Goal: Information Seeking & Learning: Find specific fact

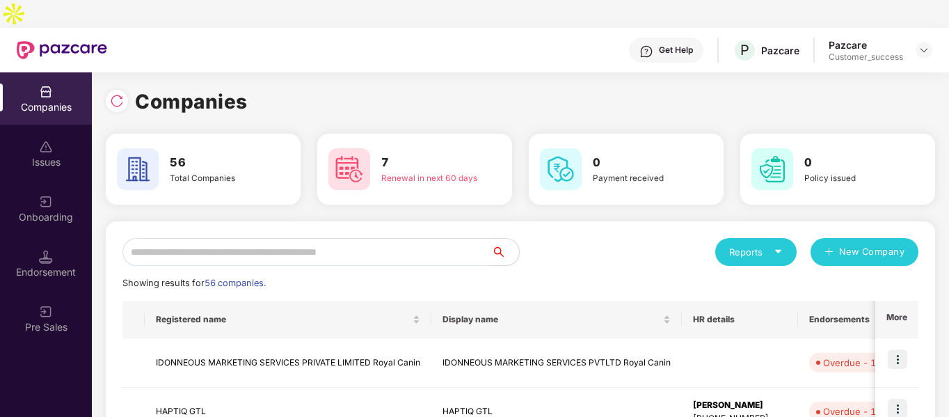
click at [179, 238] on input "text" at bounding box center [306, 252] width 369 height 28
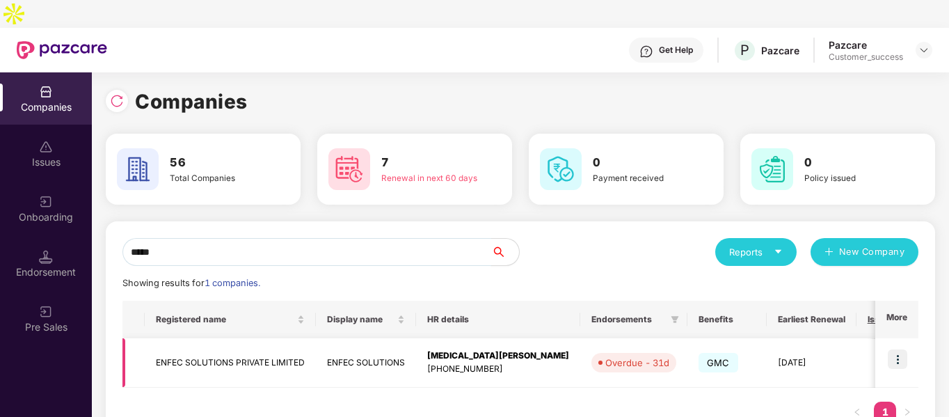
type input "*****"
click at [188, 338] on td "ENFEC SOLUTIONS PRIVATE LIMITED" at bounding box center [230, 362] width 171 height 49
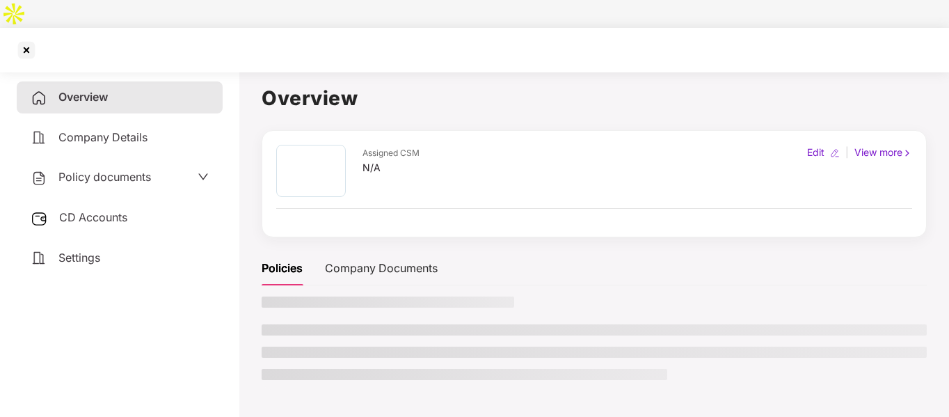
click at [119, 170] on span "Policy documents" at bounding box center [104, 177] width 93 height 14
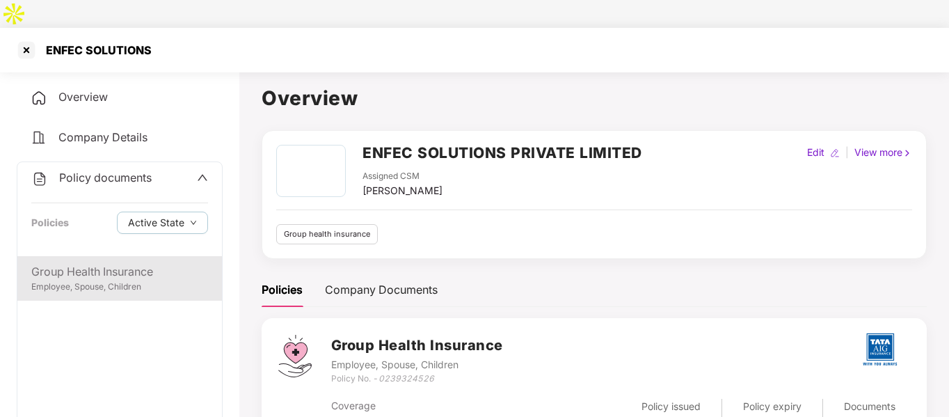
click at [110, 268] on div "Group Health Insurance Employee, Spouse, Children" at bounding box center [119, 278] width 205 height 45
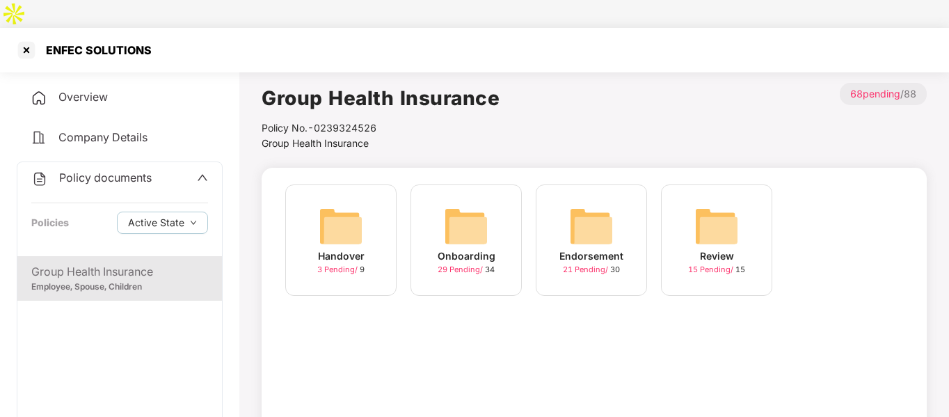
click at [581, 204] on img at bounding box center [591, 226] width 45 height 45
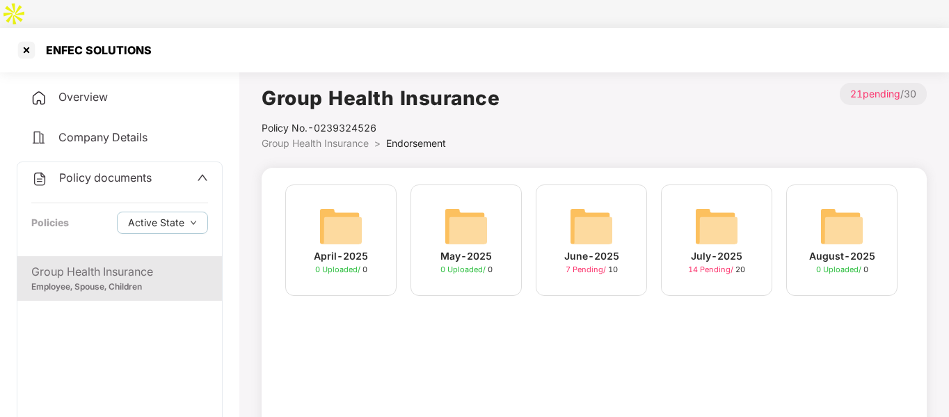
click at [719, 205] on img at bounding box center [717, 226] width 45 height 45
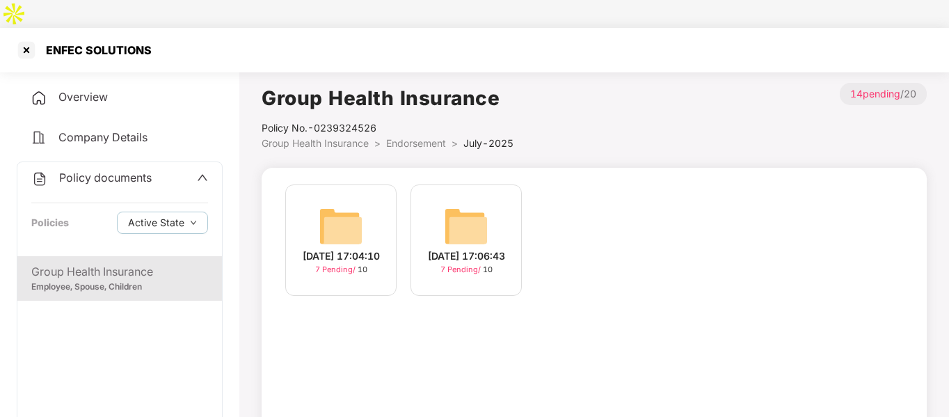
click at [341, 204] on img at bounding box center [341, 226] width 45 height 45
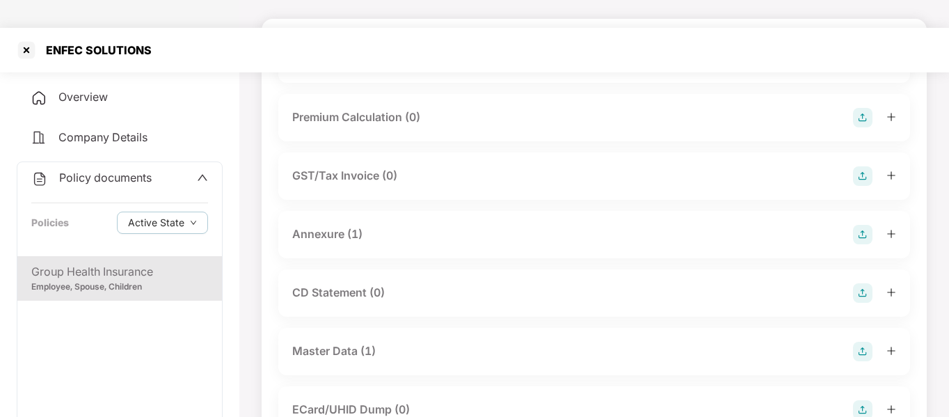
scroll to position [152, 0]
click at [353, 340] on div "Master Data (1)" at bounding box center [334, 348] width 84 height 17
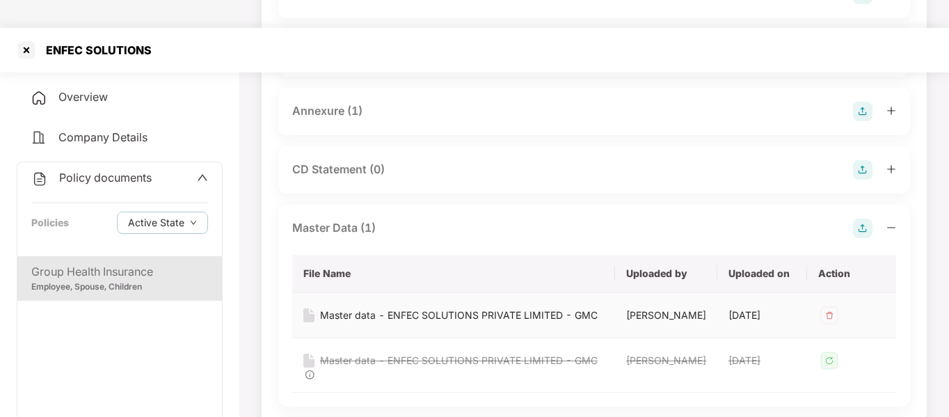
scroll to position [274, 0]
click at [400, 306] on div "Master data - ENFEC SOLUTIONS PRIVATE LIMITED - GMC" at bounding box center [459, 313] width 278 height 15
click at [24, 39] on div at bounding box center [26, 50] width 22 height 22
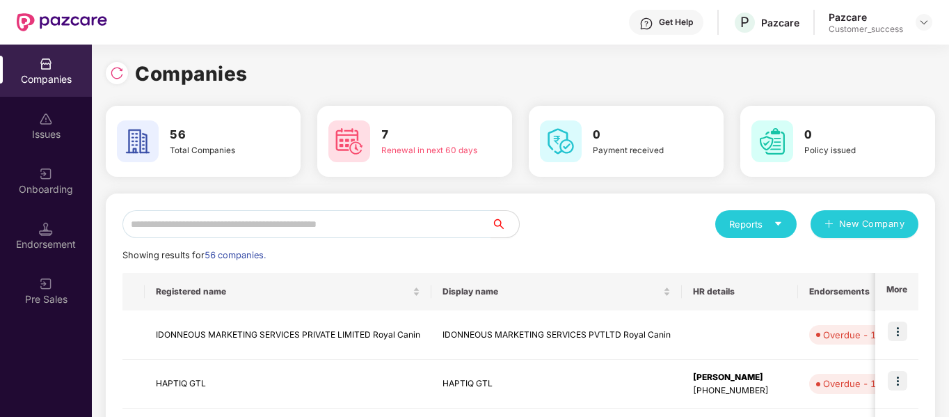
scroll to position [0, 0]
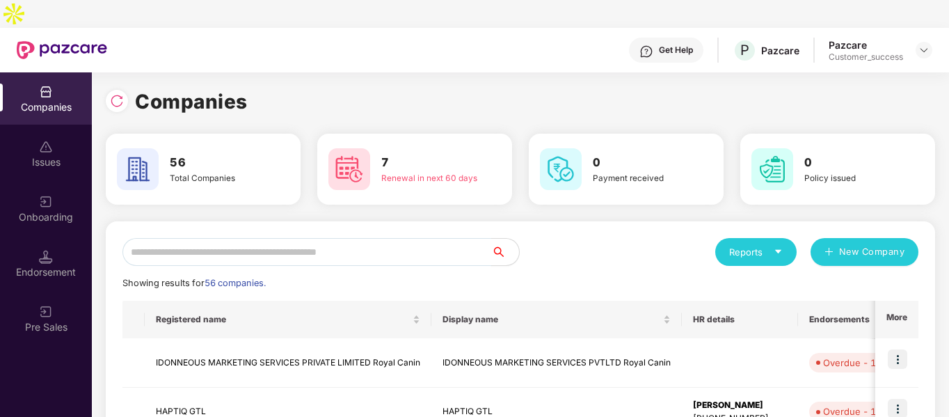
click at [193, 238] on input "text" at bounding box center [306, 252] width 369 height 28
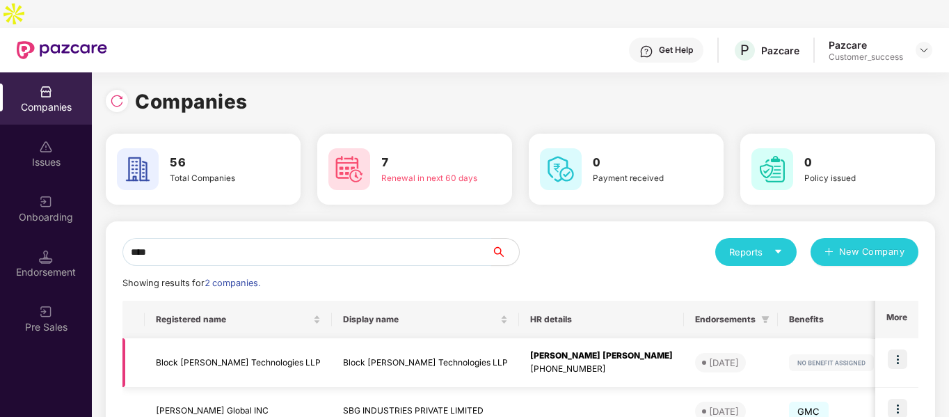
scroll to position [69, 0]
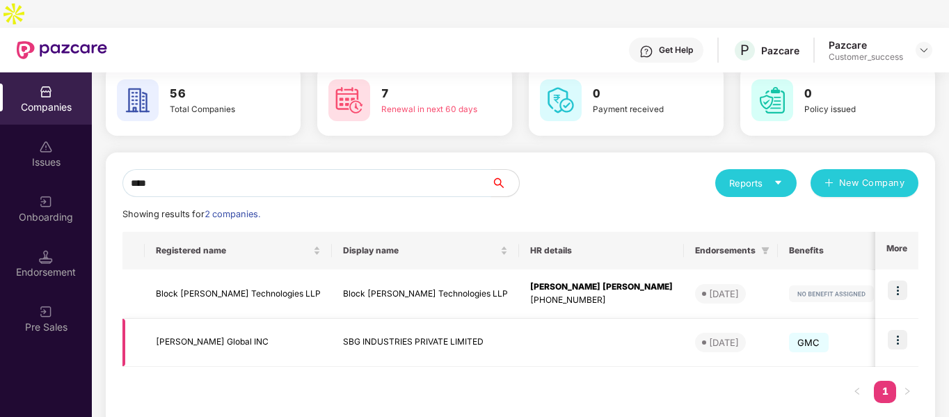
type input "****"
click at [900, 330] on img at bounding box center [897, 339] width 19 height 19
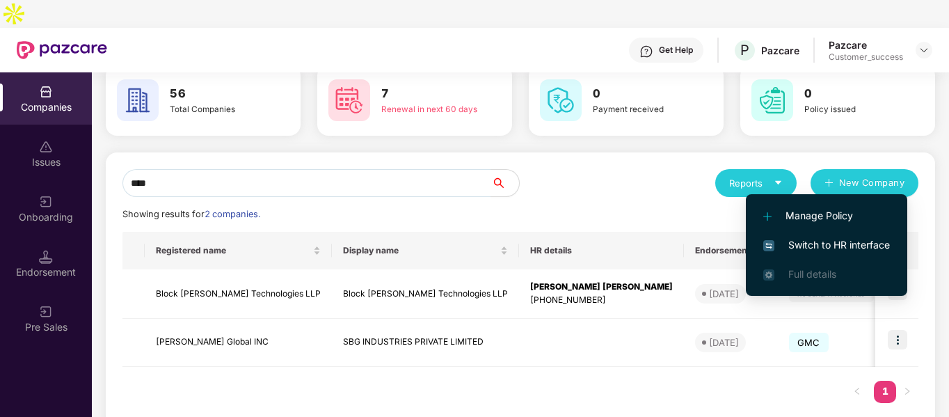
click at [798, 245] on span "Switch to HR interface" at bounding box center [826, 244] width 127 height 15
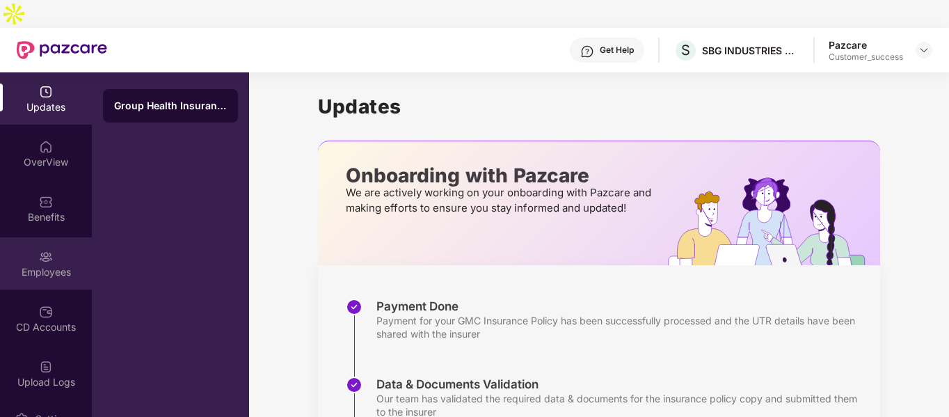
click at [42, 237] on div "Employees" at bounding box center [46, 263] width 92 height 52
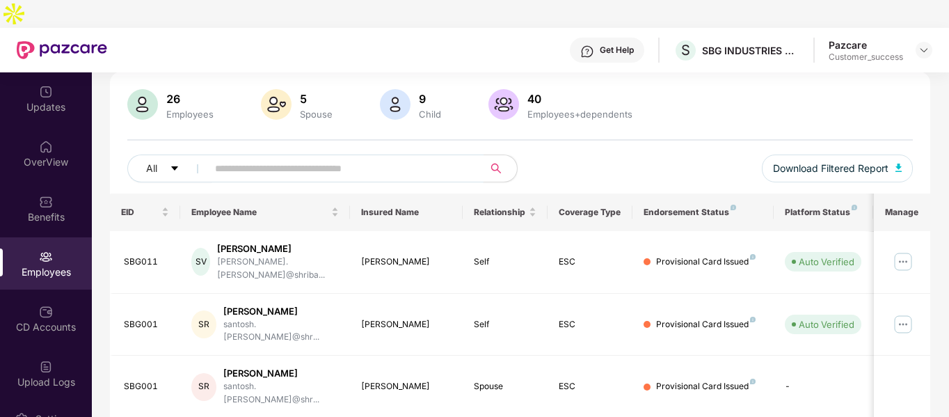
scroll to position [84, 0]
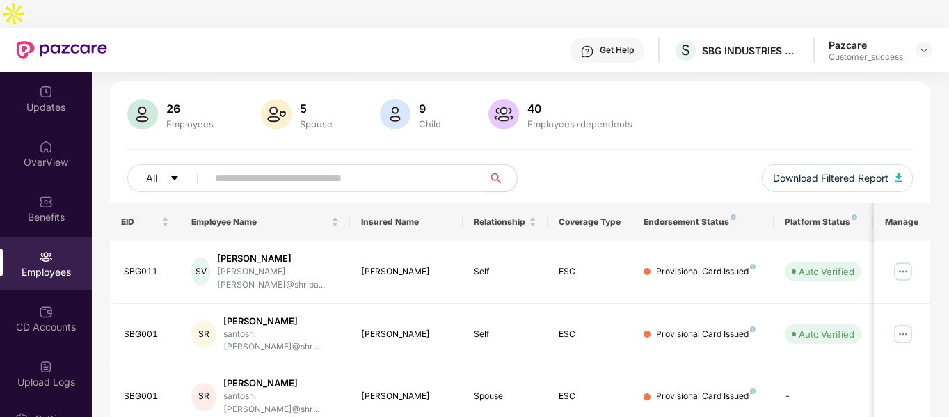
click at [383, 168] on input "text" at bounding box center [340, 178] width 250 height 21
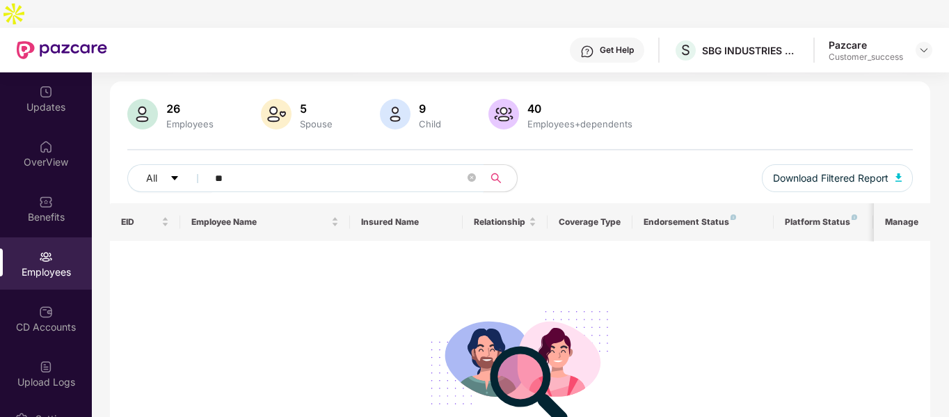
type input "*"
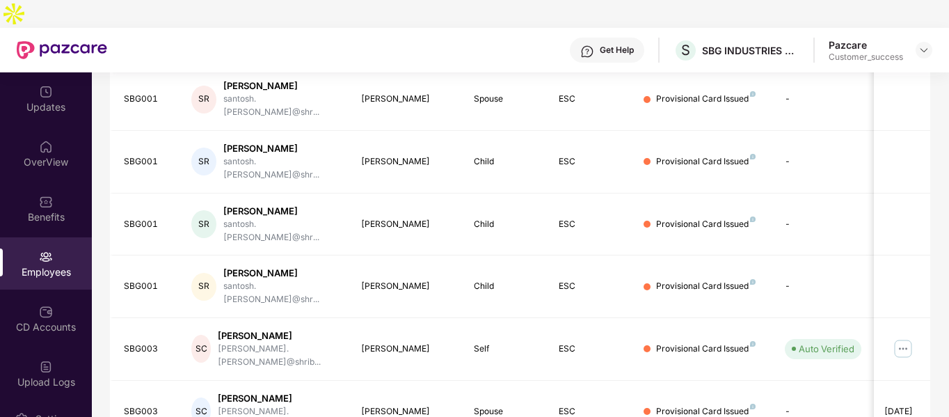
scroll to position [438, 0]
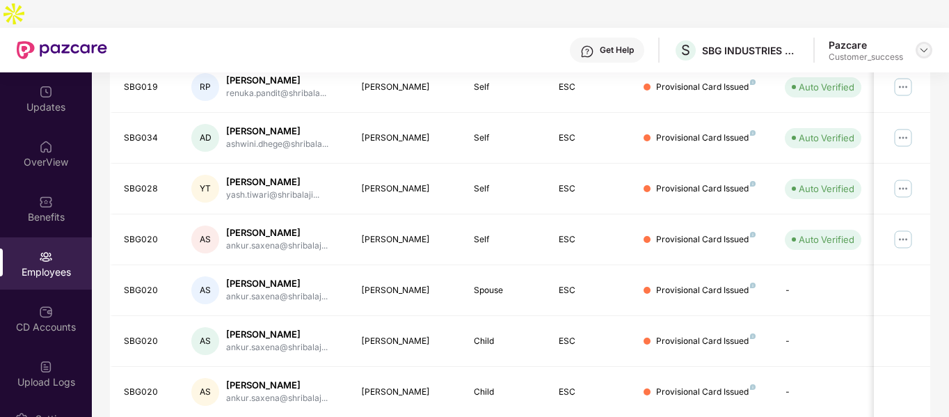
click at [920, 45] on img at bounding box center [924, 50] width 11 height 11
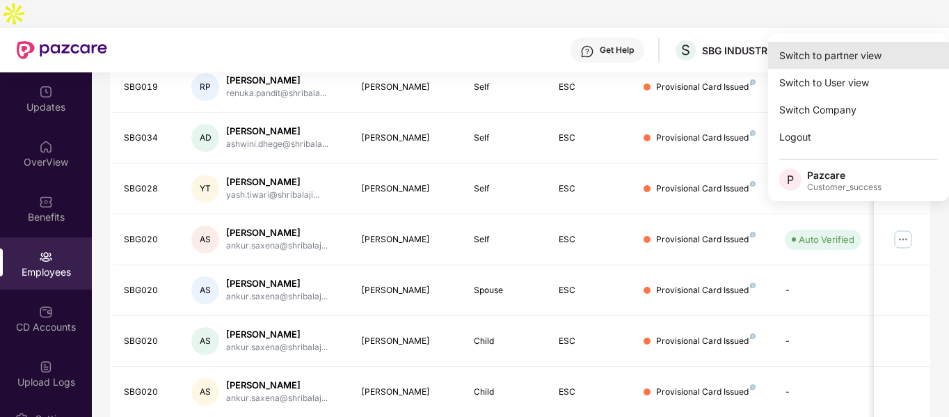
click at [839, 58] on div "Switch to partner view" at bounding box center [858, 55] width 181 height 27
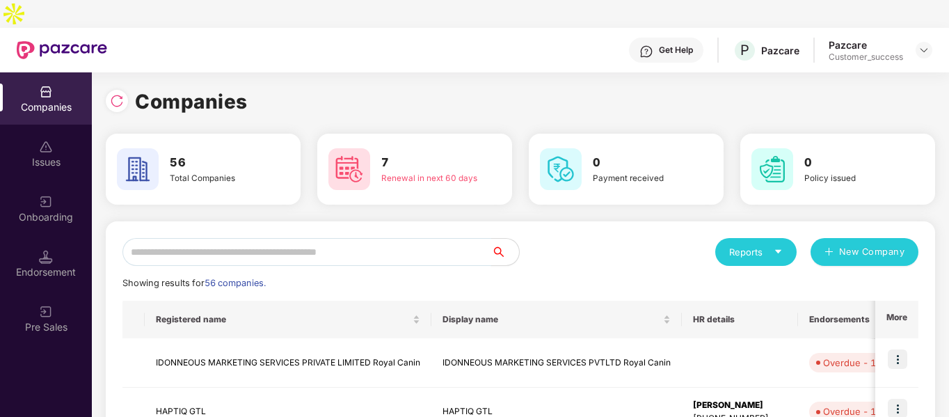
click at [253, 238] on input "text" at bounding box center [306, 252] width 369 height 28
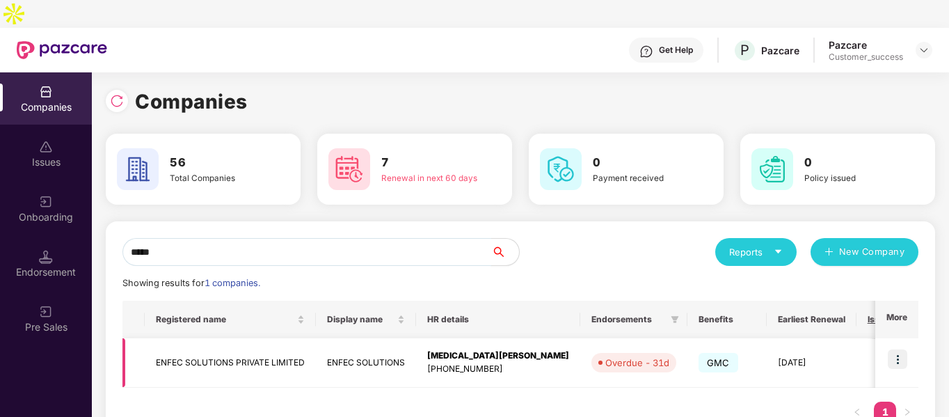
type input "*****"
click at [205, 338] on td "ENFEC SOLUTIONS PRIVATE LIMITED" at bounding box center [230, 362] width 171 height 49
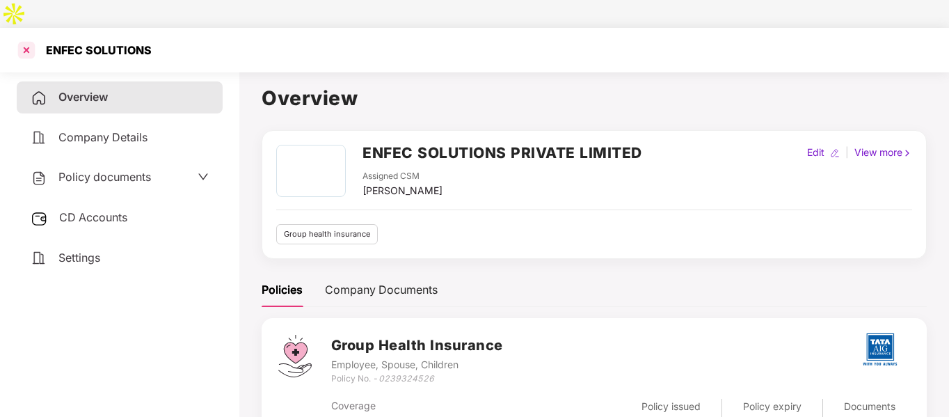
click at [29, 39] on div at bounding box center [26, 50] width 22 height 22
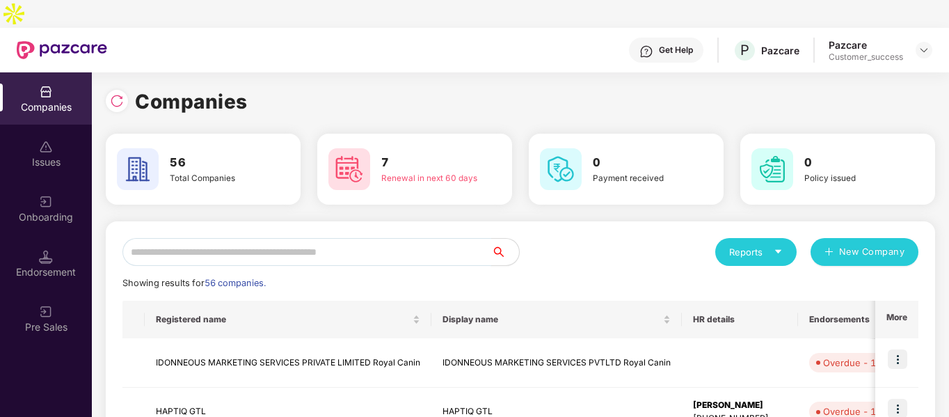
click at [230, 238] on input "text" at bounding box center [306, 252] width 369 height 28
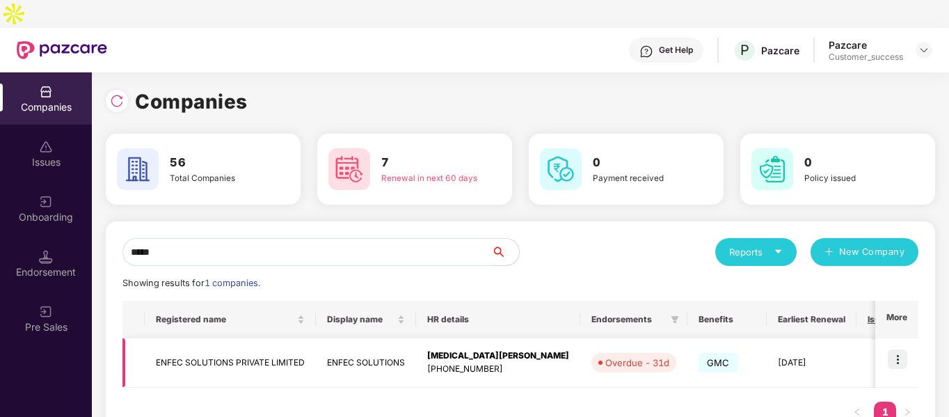
type input "*****"
click at [898, 349] on img at bounding box center [897, 358] width 19 height 19
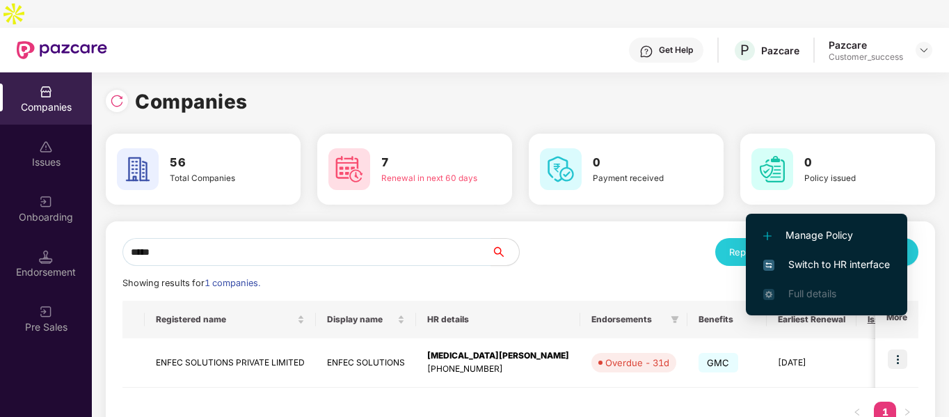
click at [779, 256] on li "Switch to HR interface" at bounding box center [826, 264] width 161 height 29
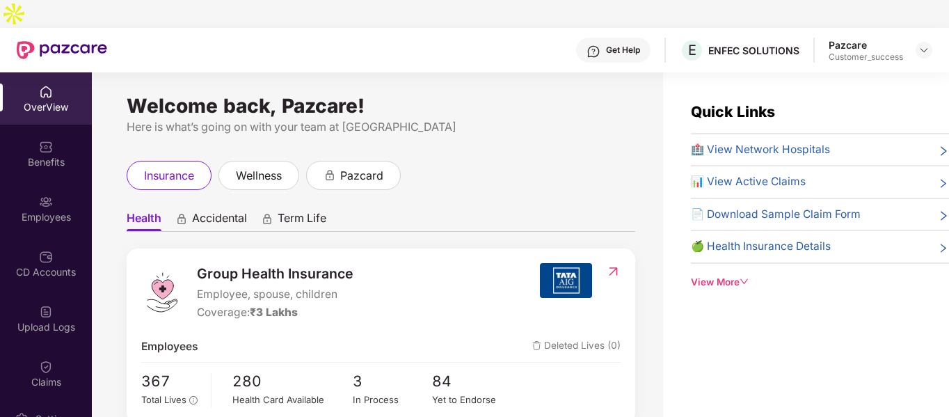
click at [49, 210] on div "Employees" at bounding box center [46, 217] width 92 height 14
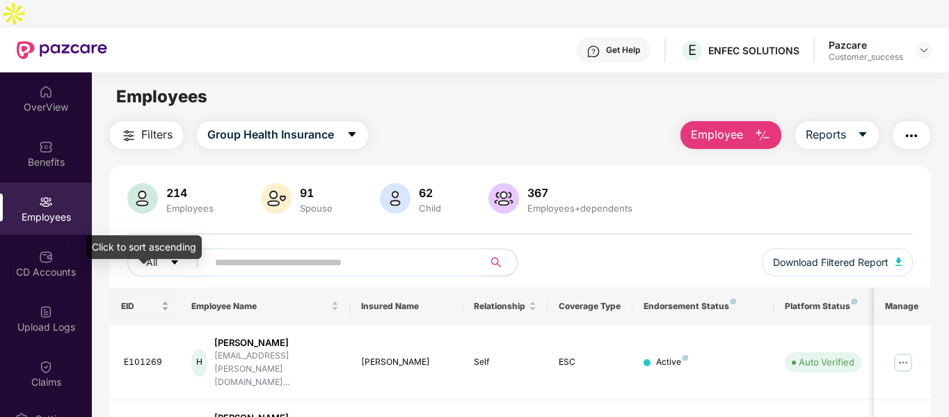
scroll to position [125, 0]
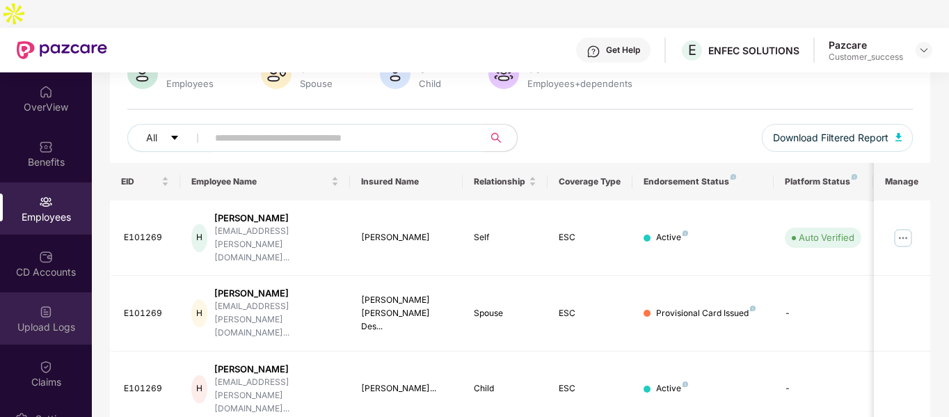
click at [41, 305] on img at bounding box center [46, 312] width 14 height 14
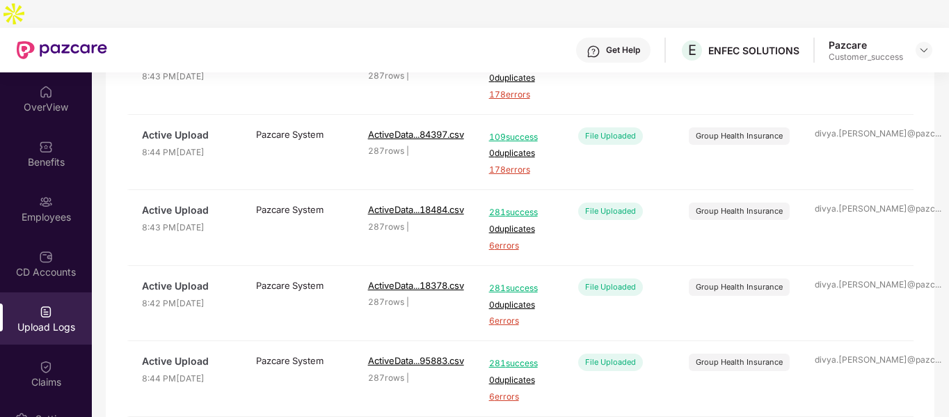
scroll to position [592, 0]
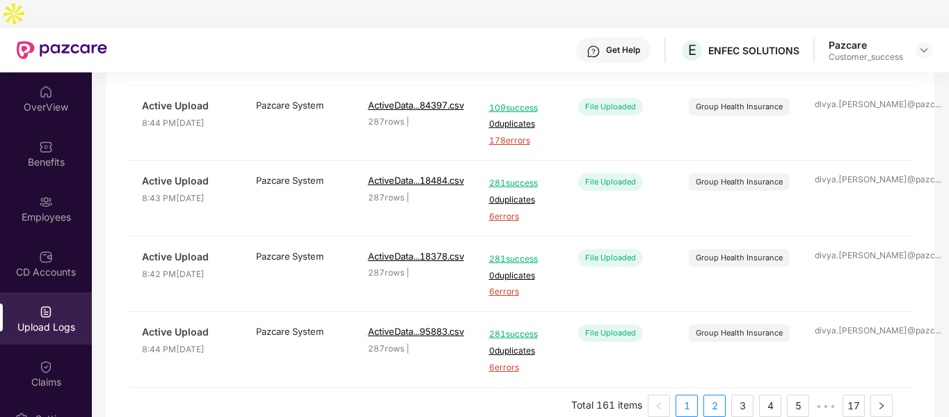
click at [714, 395] on link "2" at bounding box center [714, 405] width 21 height 21
click at [736, 395] on link "3" at bounding box center [742, 405] width 21 height 21
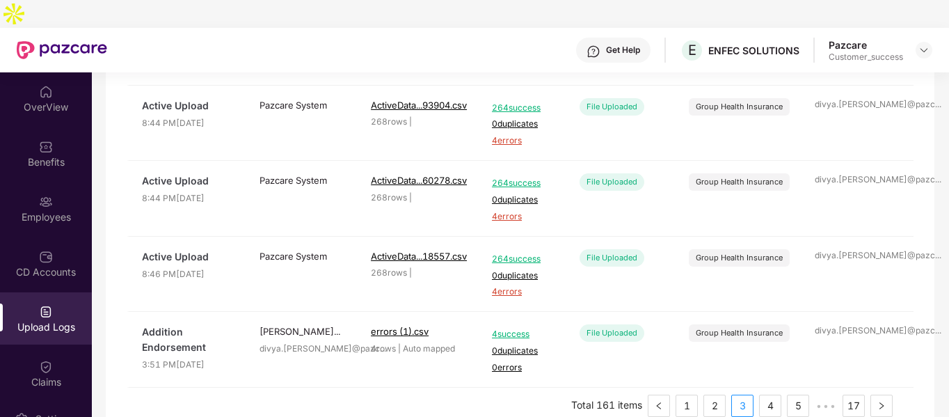
scroll to position [0, 0]
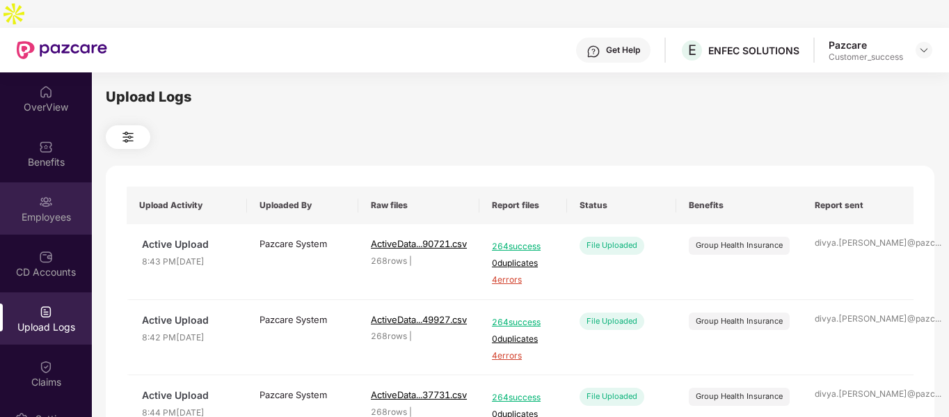
click at [65, 210] on div "Employees" at bounding box center [46, 217] width 92 height 14
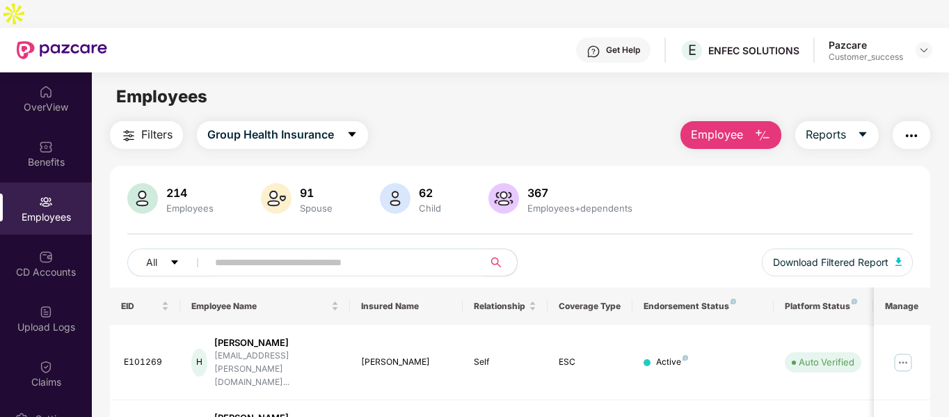
click at [255, 252] on input "text" at bounding box center [340, 262] width 250 height 21
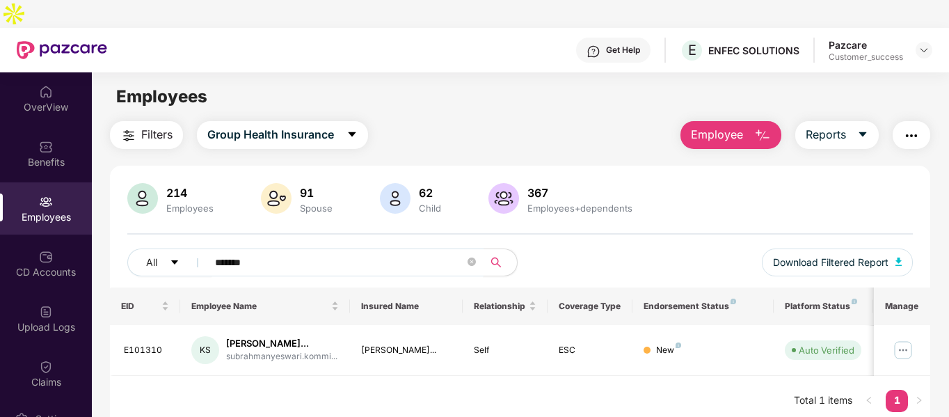
scroll to position [45, 0]
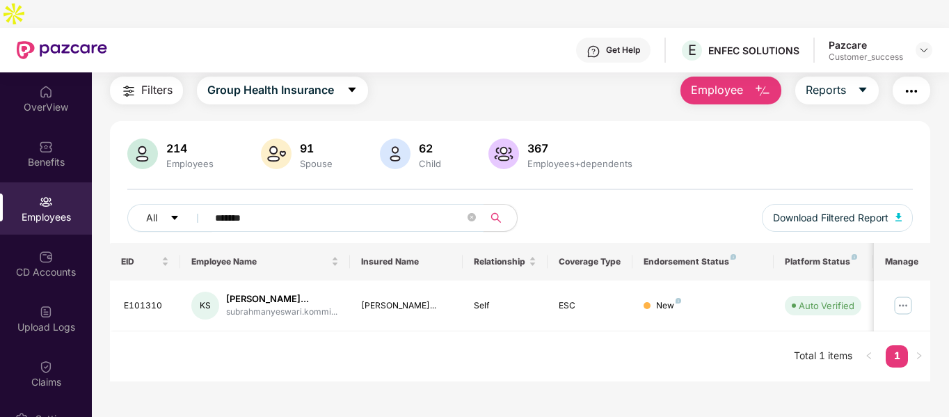
type input "*******"
click at [901, 294] on img at bounding box center [903, 305] width 22 height 22
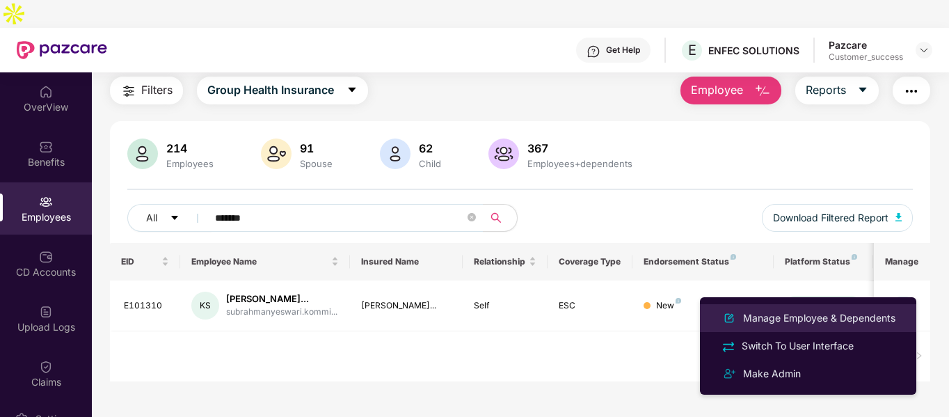
click at [793, 308] on li "Manage Employee & Dependents" at bounding box center [808, 318] width 216 height 28
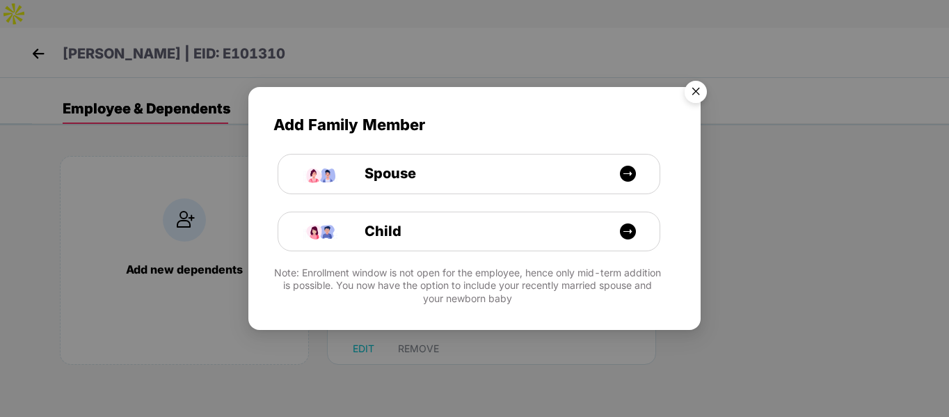
click at [694, 86] on img "Close" at bounding box center [695, 93] width 39 height 39
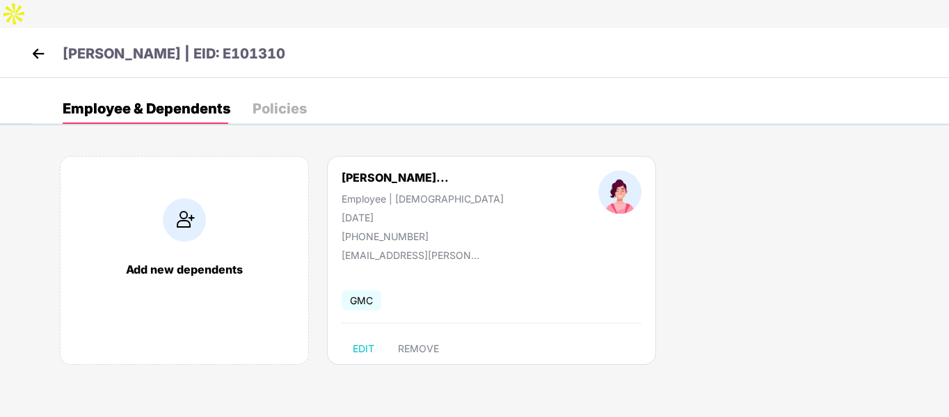
drag, startPoint x: 327, startPoint y: 25, endPoint x: 413, endPoint y: 31, distance: 85.8
click at [413, 31] on div "[PERSON_NAME] | EID: E101310" at bounding box center [474, 53] width 949 height 50
drag, startPoint x: 324, startPoint y: 20, endPoint x: 409, endPoint y: 30, distance: 85.5
click at [409, 30] on div "[PERSON_NAME] | EID: E101310" at bounding box center [474, 53] width 949 height 50
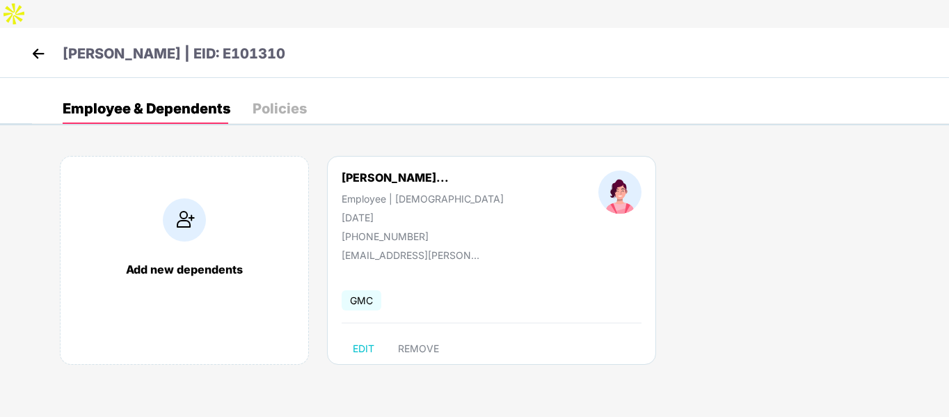
copy p "E101310"
click at [426, 129] on div "[PERSON_NAME]" at bounding box center [457, 129] width 86 height 22
copy div "[PERSON_NAME]"
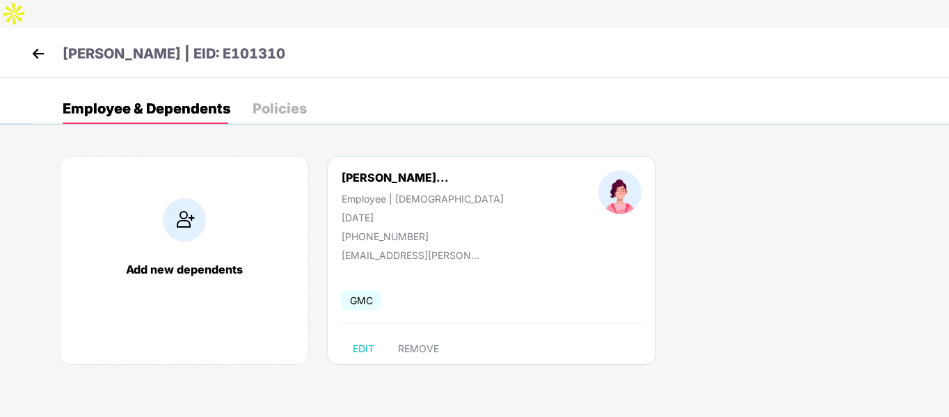
click at [354, 212] on div "[DATE]" at bounding box center [423, 218] width 162 height 12
copy div "[DATE]"
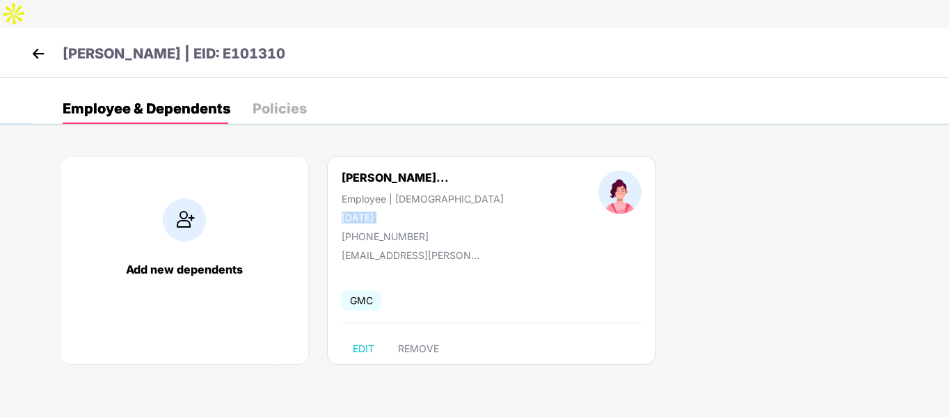
click at [33, 43] on img at bounding box center [38, 53] width 21 height 21
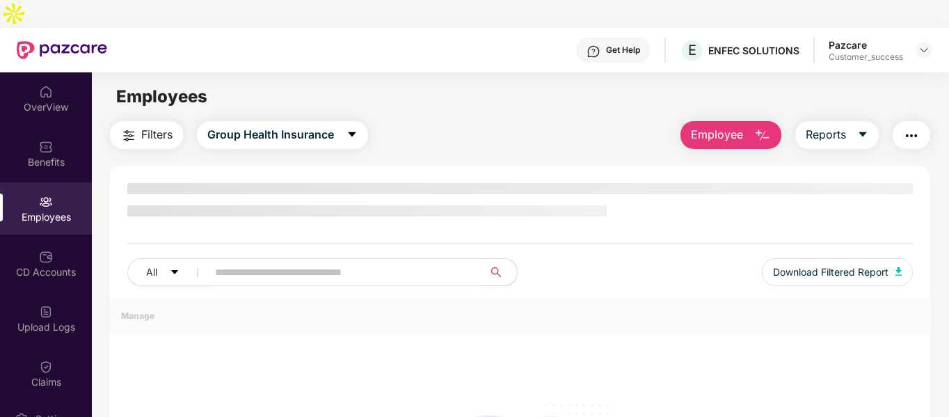
click at [130, 127] on img "button" at bounding box center [128, 135] width 17 height 17
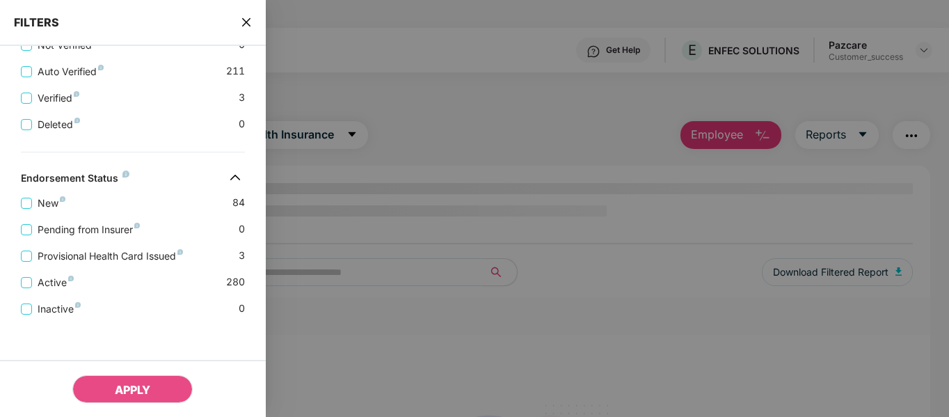
scroll to position [461, 0]
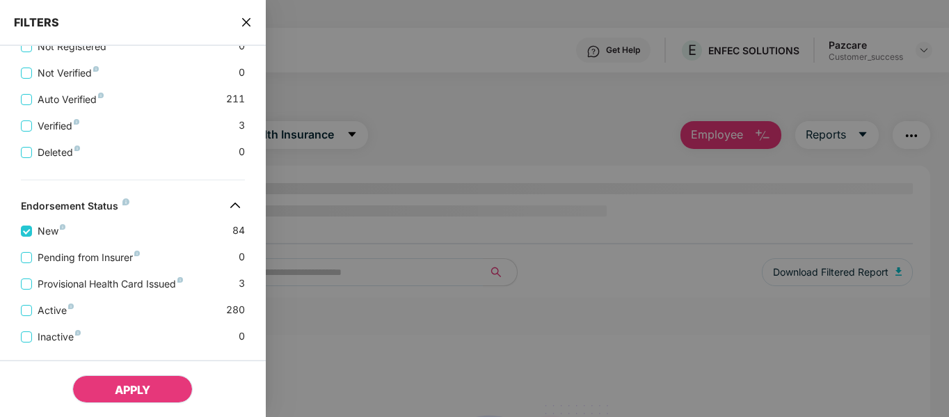
click at [99, 383] on button "APPLY" at bounding box center [132, 389] width 120 height 28
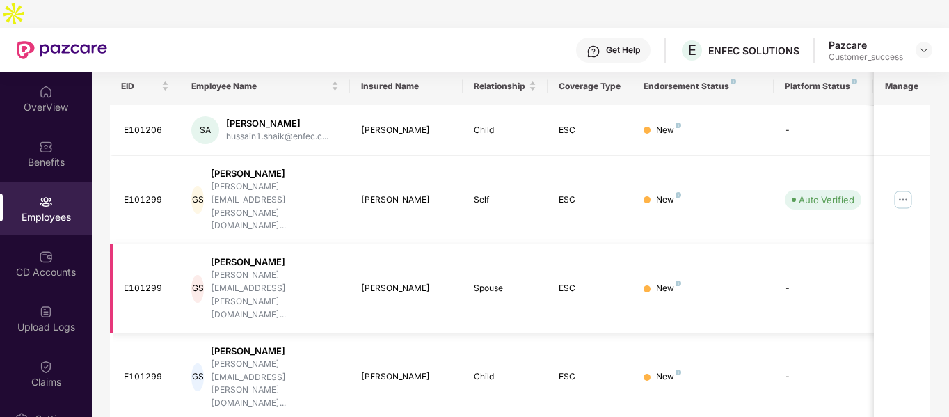
scroll to position [0, 0]
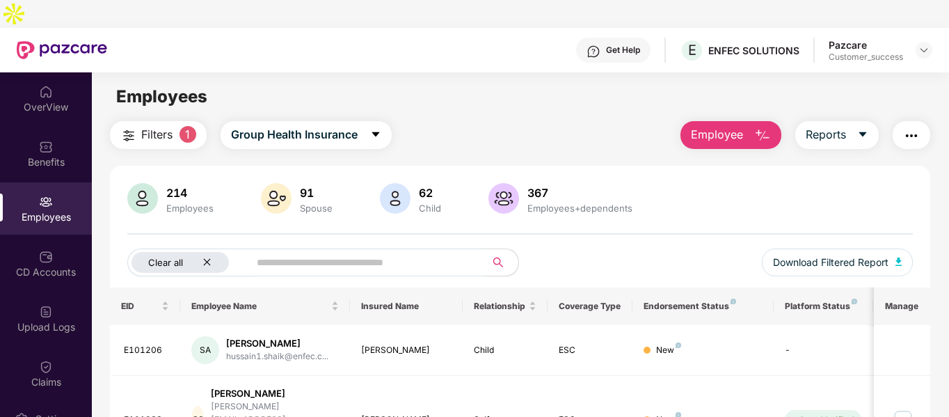
click at [207, 258] on icon "close" at bounding box center [207, 262] width 9 height 9
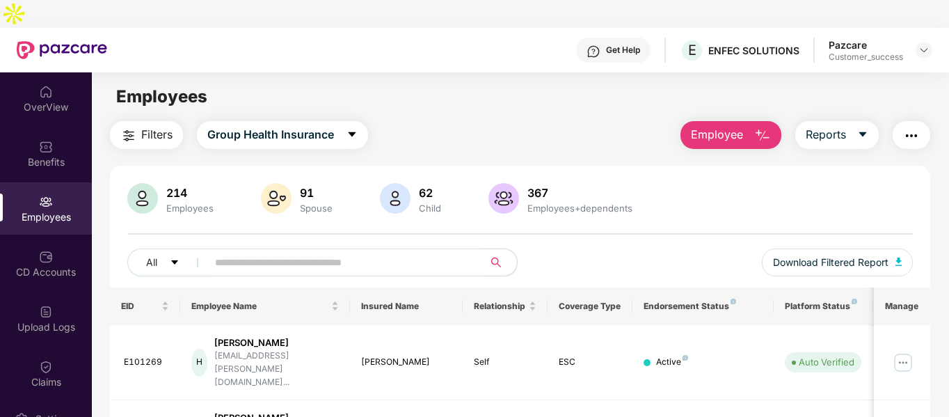
click at [141, 126] on span "Filters" at bounding box center [156, 134] width 31 height 17
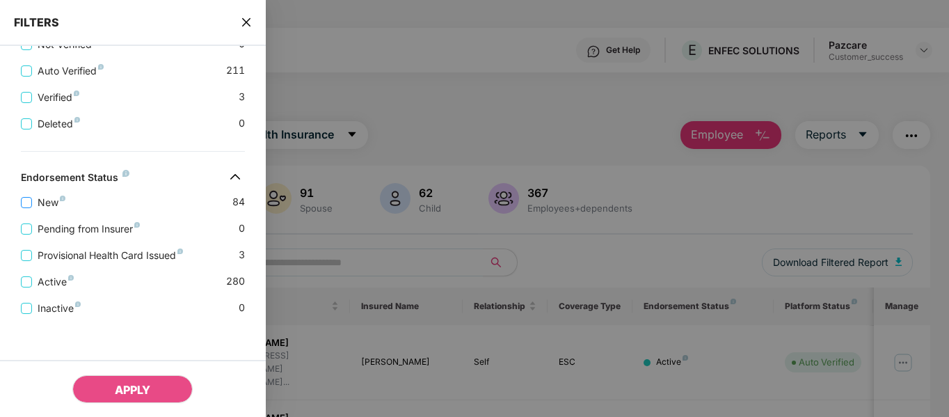
click at [42, 205] on span "New" at bounding box center [51, 202] width 39 height 15
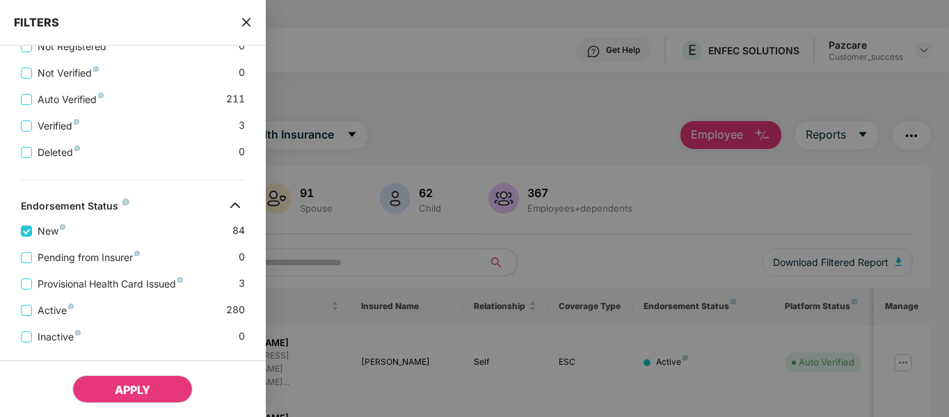
click at [105, 385] on button "APPLY" at bounding box center [132, 389] width 120 height 28
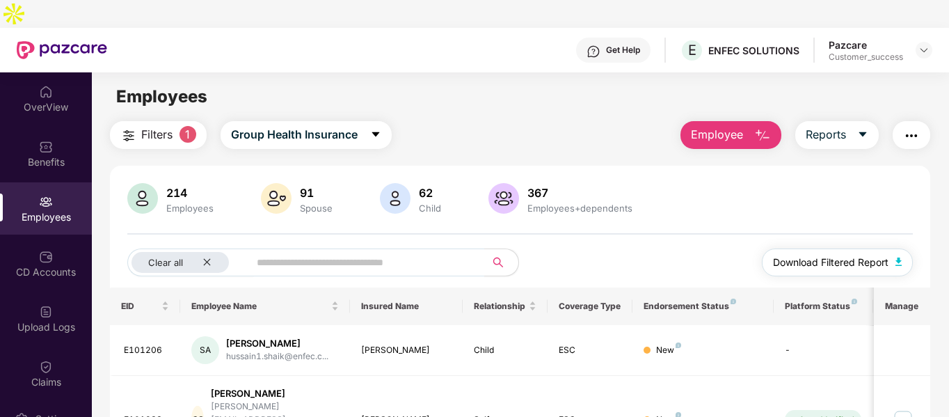
click at [902, 258] on img "button" at bounding box center [899, 262] width 7 height 8
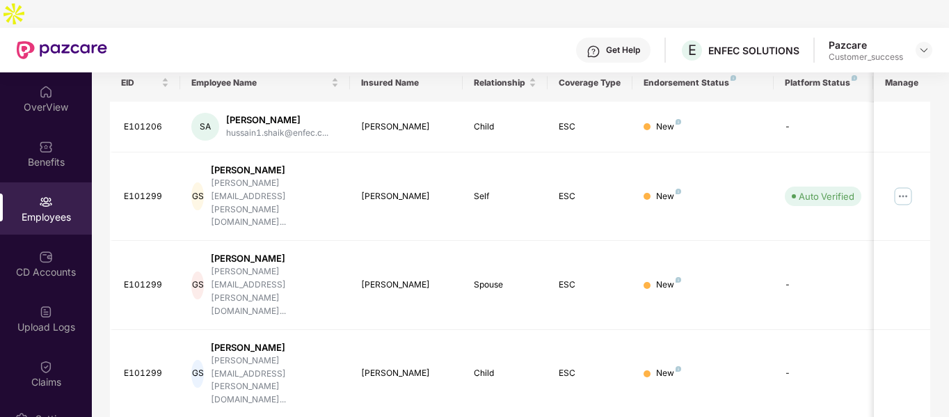
scroll to position [438, 0]
